Goal: Task Accomplishment & Management: Complete application form

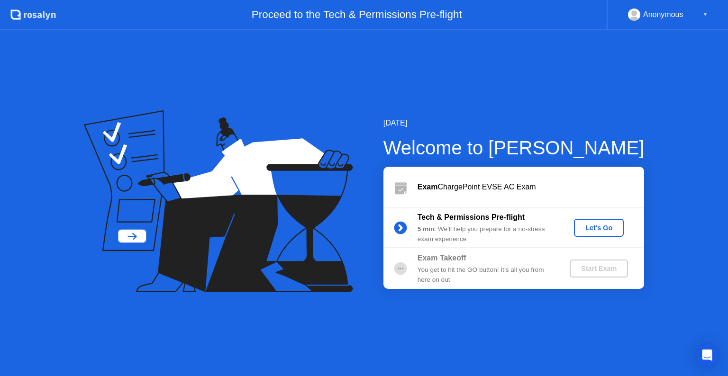
click at [605, 230] on div "Let's Go" at bounding box center [599, 228] width 42 height 8
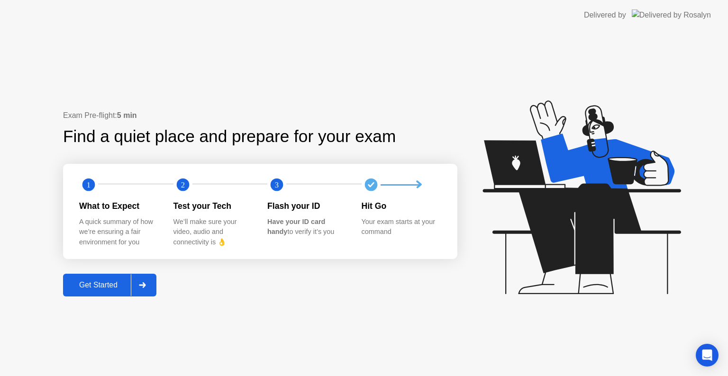
click at [100, 284] on div "Get Started" at bounding box center [98, 285] width 65 height 9
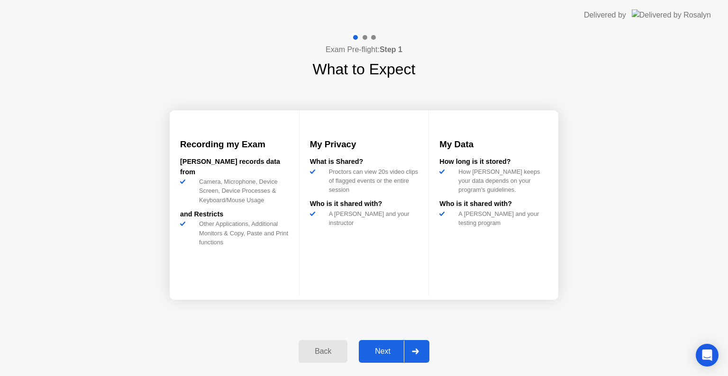
click at [399, 374] on div "Exam Pre-flight: Step 1 What to Expect Recording my Exam [PERSON_NAME] records …" at bounding box center [364, 203] width 728 height 346
click at [379, 354] on div "Next" at bounding box center [383, 351] width 42 height 9
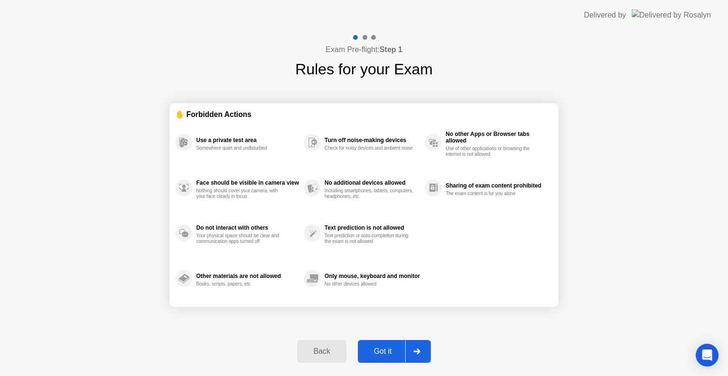
click at [399, 349] on div "Got it" at bounding box center [383, 351] width 45 height 9
select select "**********"
select select "*******"
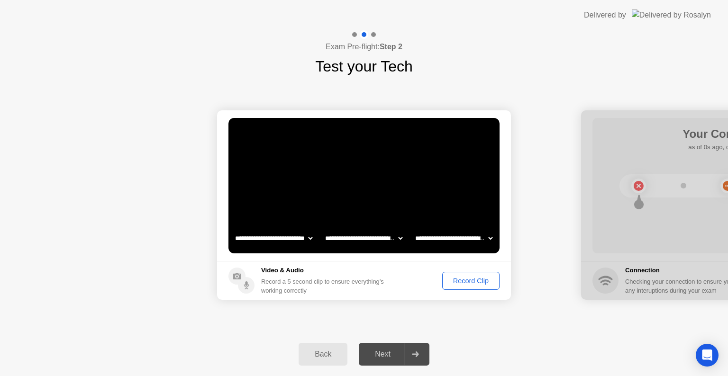
click at [467, 282] on div "Record Clip" at bounding box center [470, 281] width 51 height 8
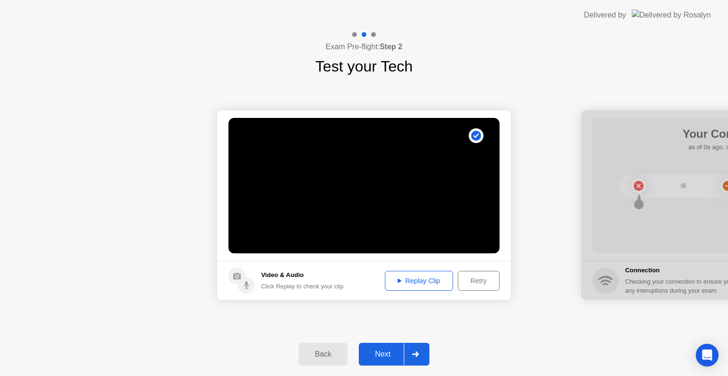
click at [428, 281] on div "Replay Clip" at bounding box center [419, 281] width 62 height 8
click at [389, 358] on div "Next" at bounding box center [383, 354] width 42 height 9
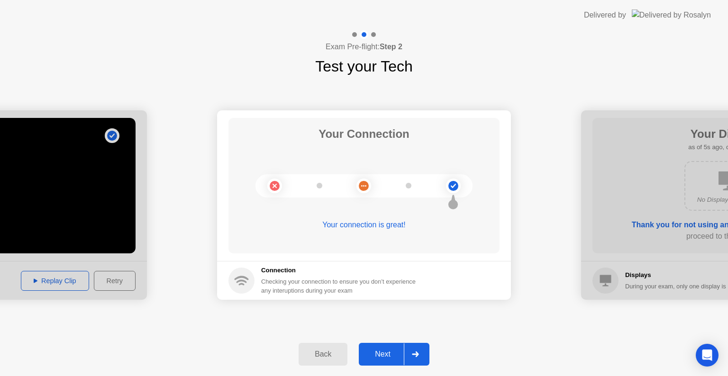
click at [386, 354] on div "Next" at bounding box center [383, 354] width 42 height 9
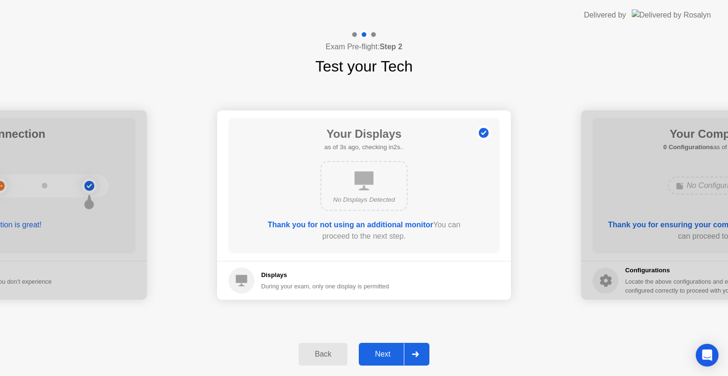
click at [386, 354] on div "Next" at bounding box center [383, 354] width 42 height 9
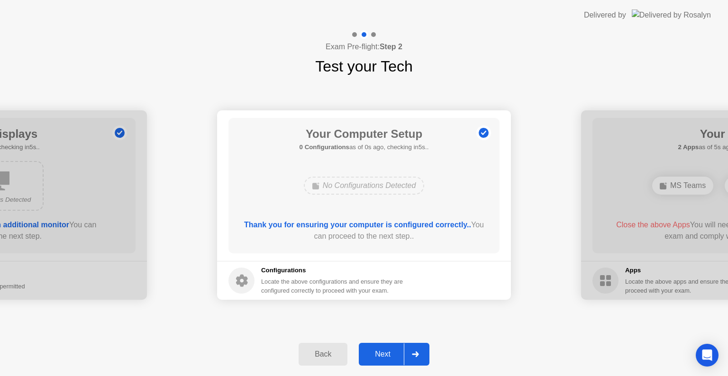
click at [386, 354] on div "Next" at bounding box center [383, 354] width 42 height 9
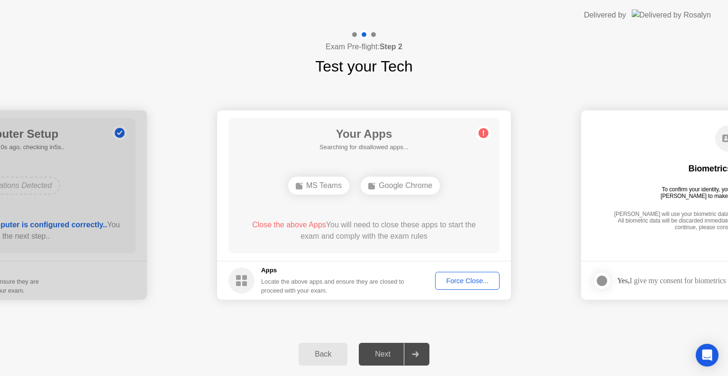
click at [451, 281] on div "Force Close..." at bounding box center [467, 281] width 58 height 8
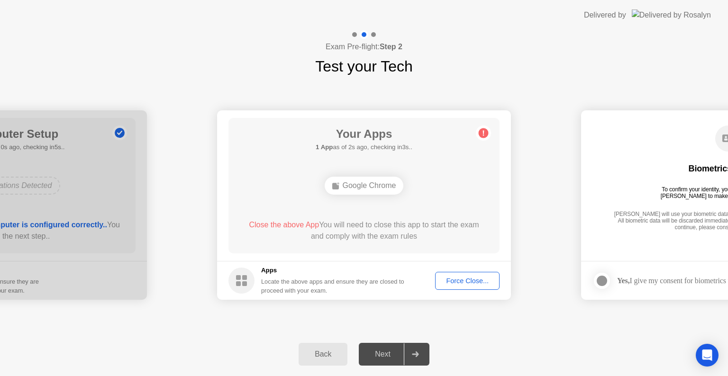
click at [392, 350] on div "Next" at bounding box center [383, 354] width 42 height 9
click at [472, 283] on div "Force Close..." at bounding box center [467, 281] width 58 height 8
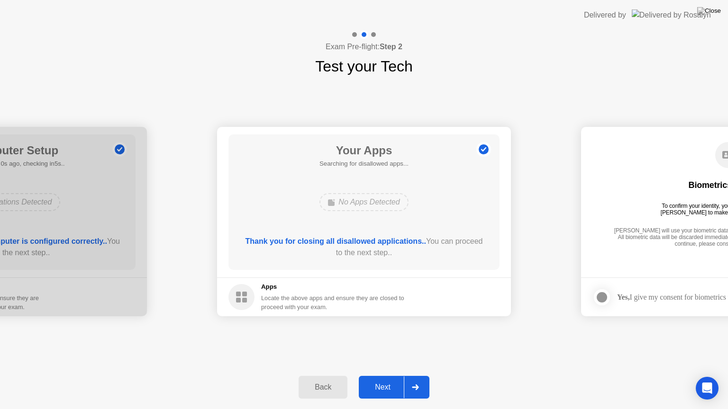
click at [382, 376] on button "Next" at bounding box center [394, 387] width 71 height 23
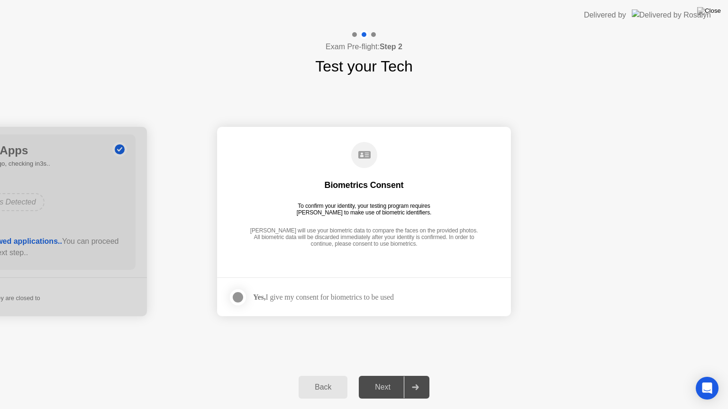
click at [386, 376] on div "Next" at bounding box center [383, 387] width 42 height 9
click at [265, 302] on div "Yes, I give my consent for biometrics to be used" at bounding box center [310, 297] width 165 height 19
click at [238, 297] on div at bounding box center [237, 297] width 11 height 11
click at [388, 376] on div "Next" at bounding box center [383, 387] width 42 height 9
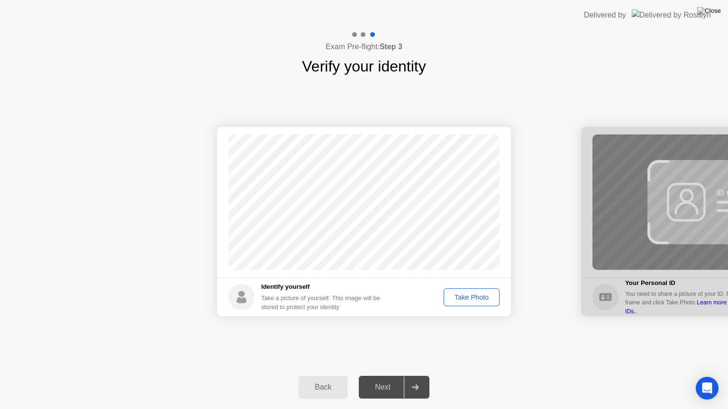
click at [470, 297] on div "Take Photo" at bounding box center [471, 298] width 49 height 8
click at [389, 376] on button "Next" at bounding box center [394, 387] width 71 height 23
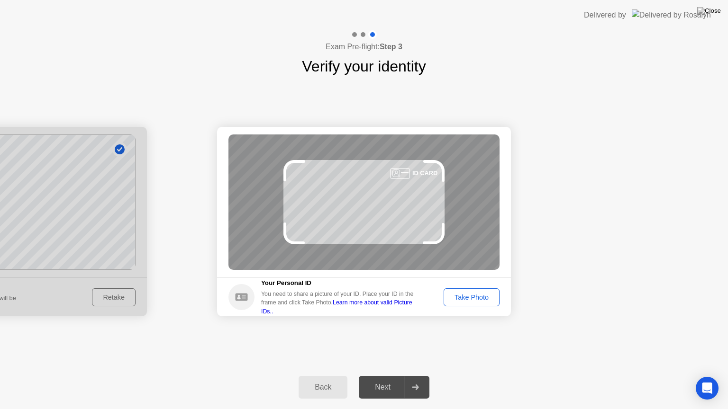
click at [468, 298] on div "Take Photo" at bounding box center [471, 298] width 49 height 8
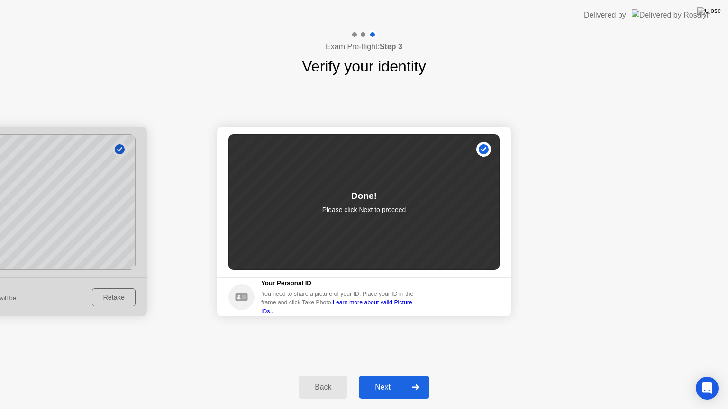
click at [384, 376] on div "Next" at bounding box center [383, 387] width 42 height 9
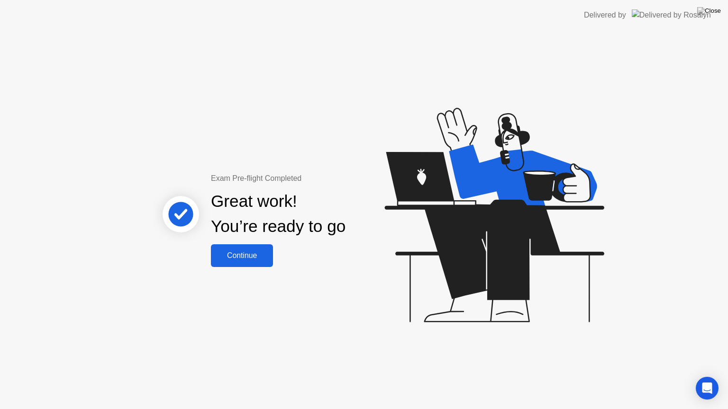
click at [248, 255] on div "Continue" at bounding box center [242, 256] width 56 height 9
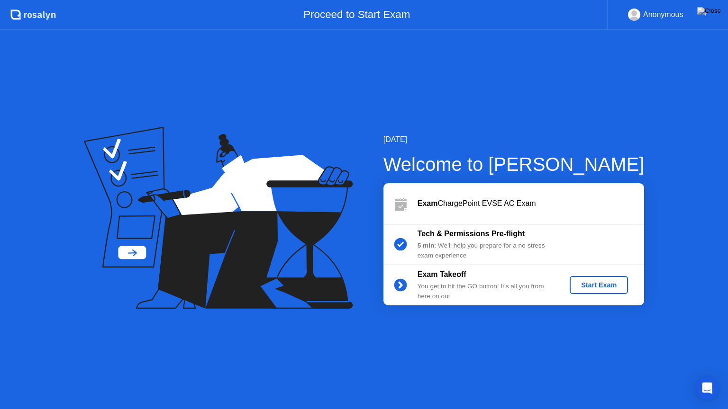
click at [588, 287] on div "Start Exam" at bounding box center [598, 285] width 51 height 8
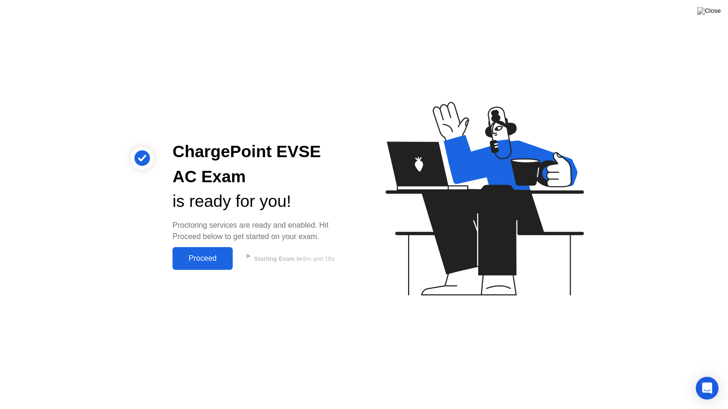
click at [193, 256] on div "Proceed" at bounding box center [202, 258] width 54 height 9
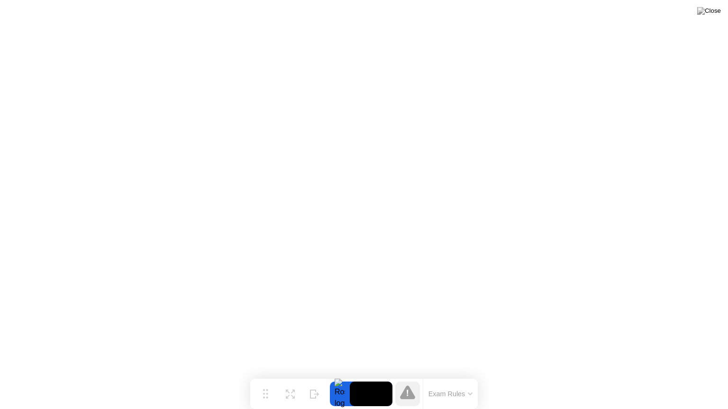
click at [453, 376] on button "Exam Rules" at bounding box center [451, 394] width 50 height 9
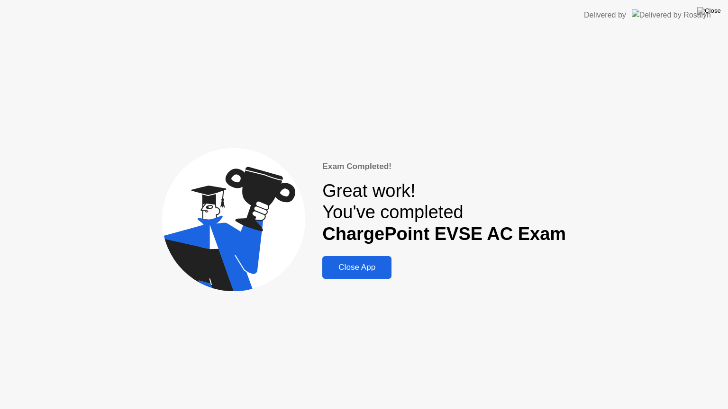
click at [368, 272] on div "Close App" at bounding box center [356, 267] width 63 height 9
